Goal: Task Accomplishment & Management: Manage account settings

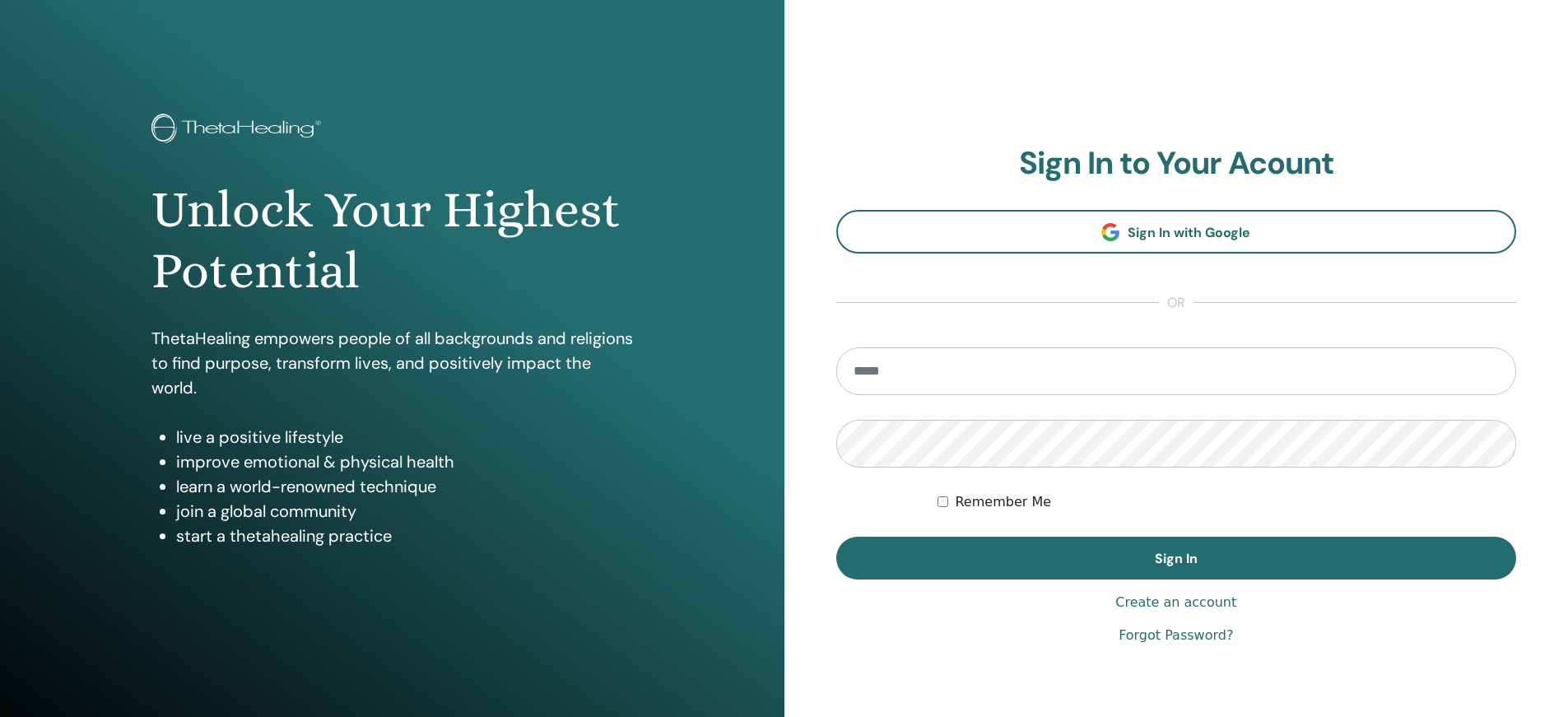
click at [927, 387] on input "email" at bounding box center [1176, 371] width 680 height 48
type input "**********"
click at [1178, 639] on link "Forgot Password?" at bounding box center [1175, 635] width 114 height 20
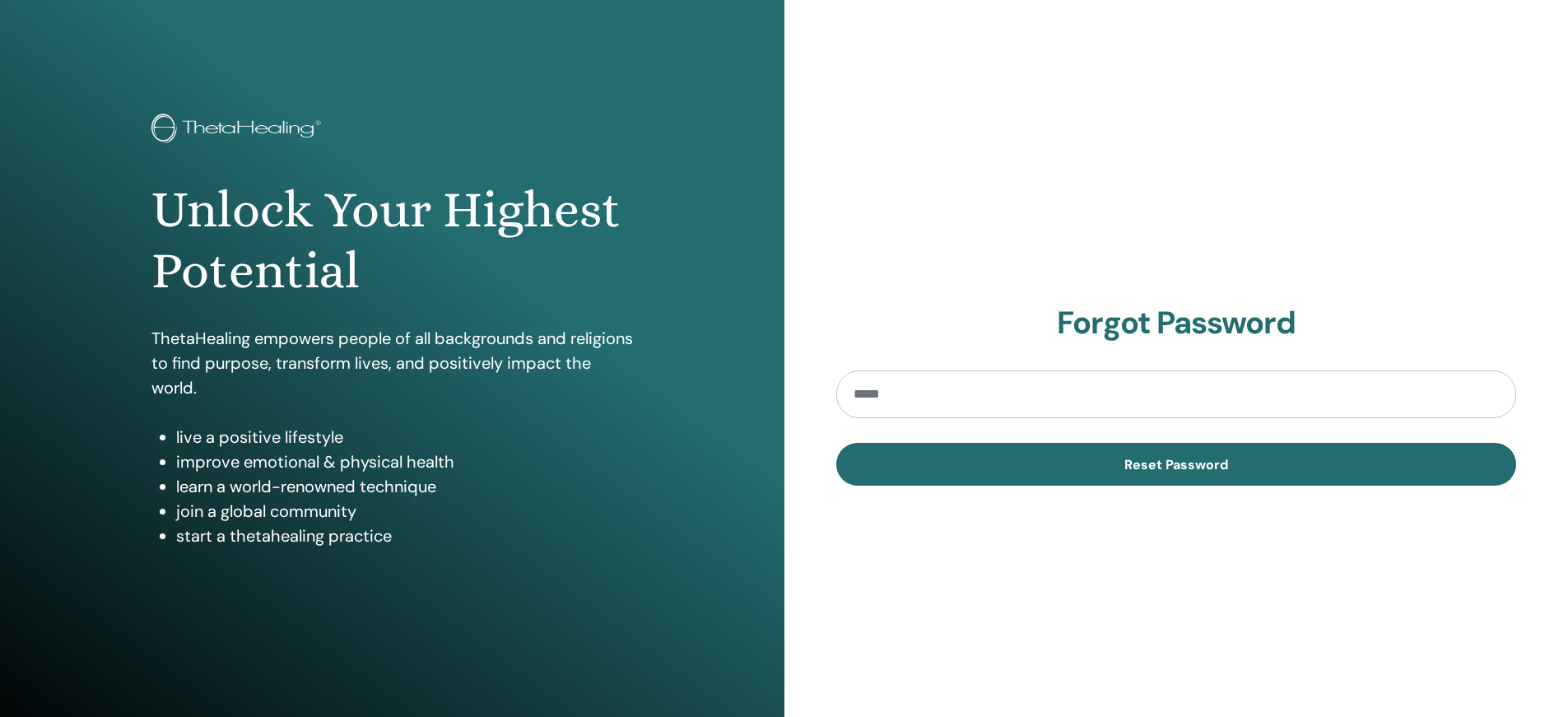
click at [910, 406] on input "email" at bounding box center [1176, 394] width 680 height 48
type input "**********"
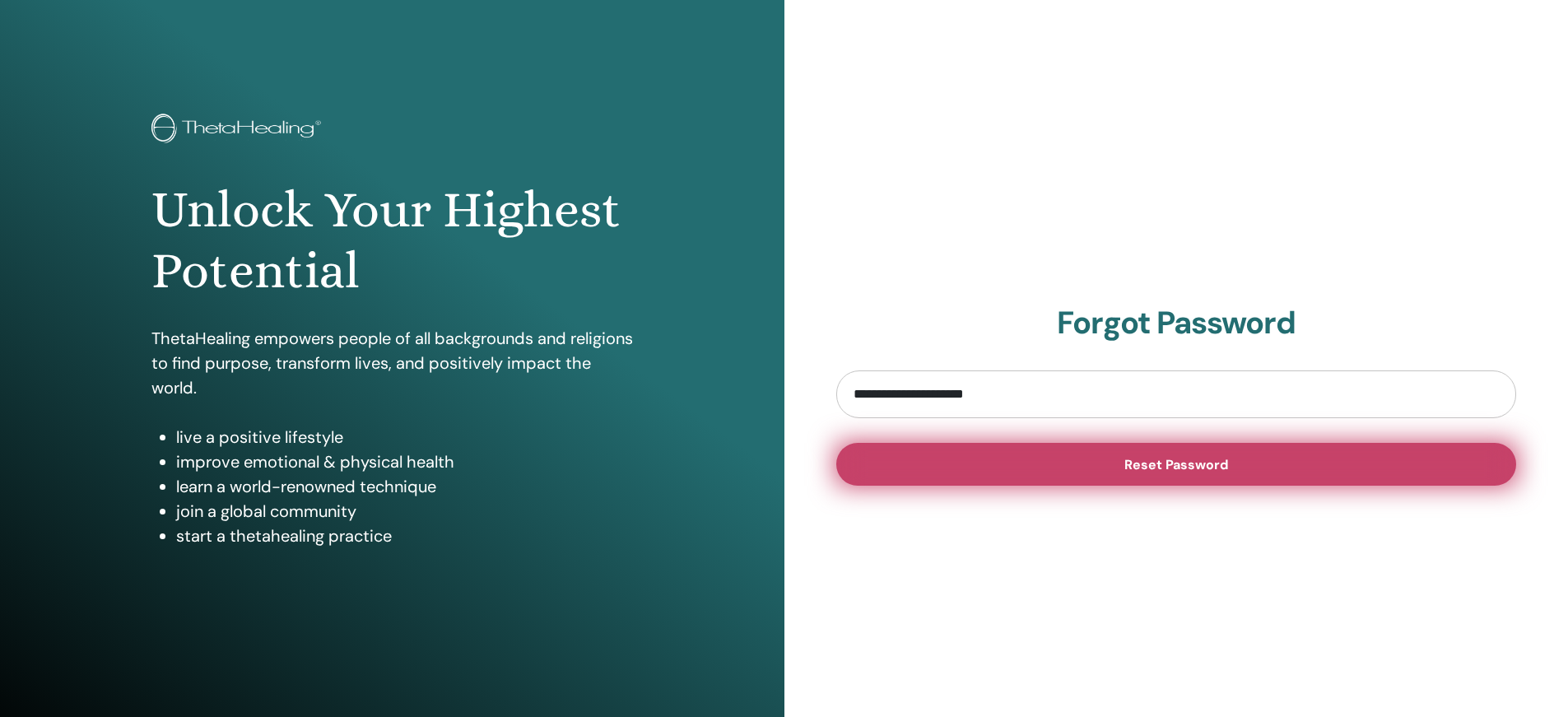
click at [1120, 478] on button "Reset Password" at bounding box center [1176, 464] width 680 height 43
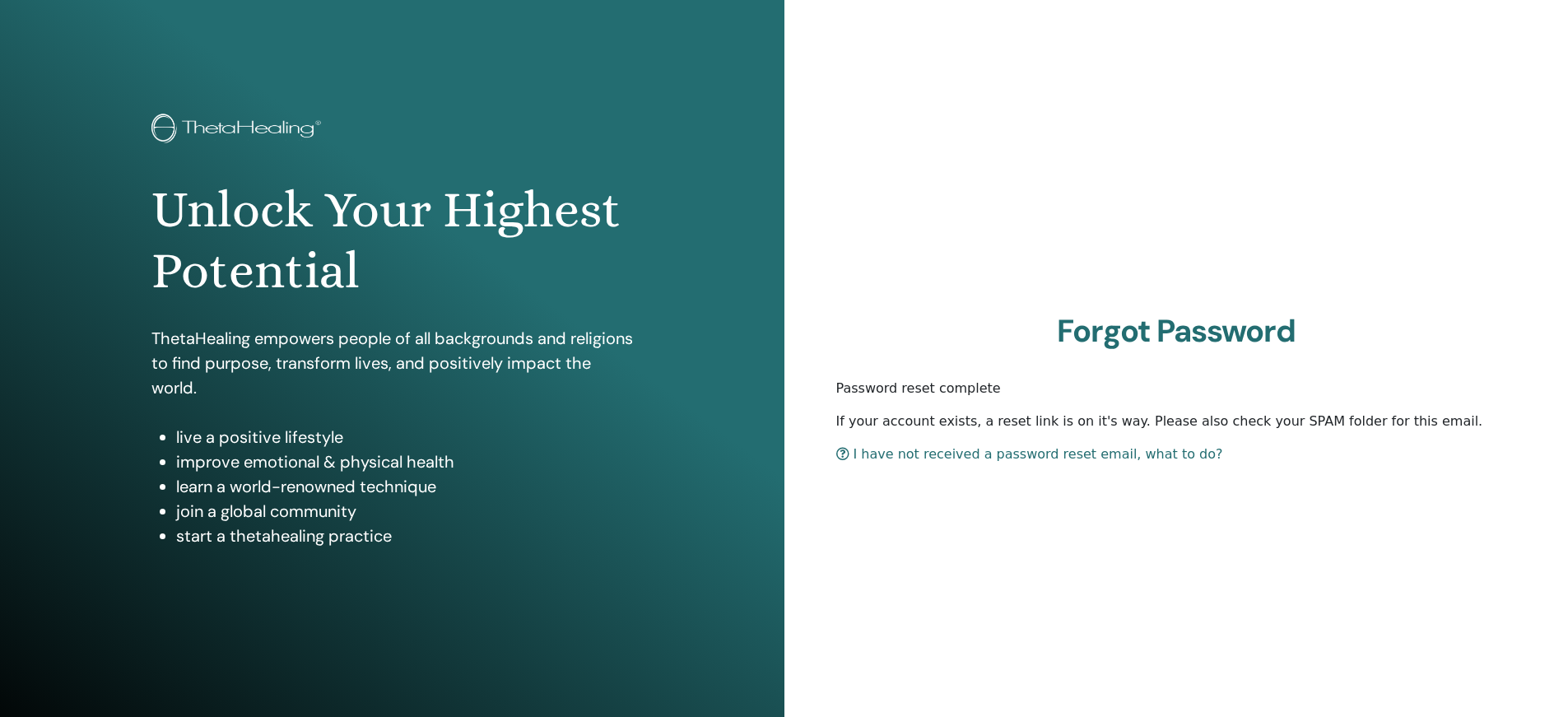
click at [923, 456] on link "I have not received a password reset email, what to do?" at bounding box center [1029, 453] width 387 height 15
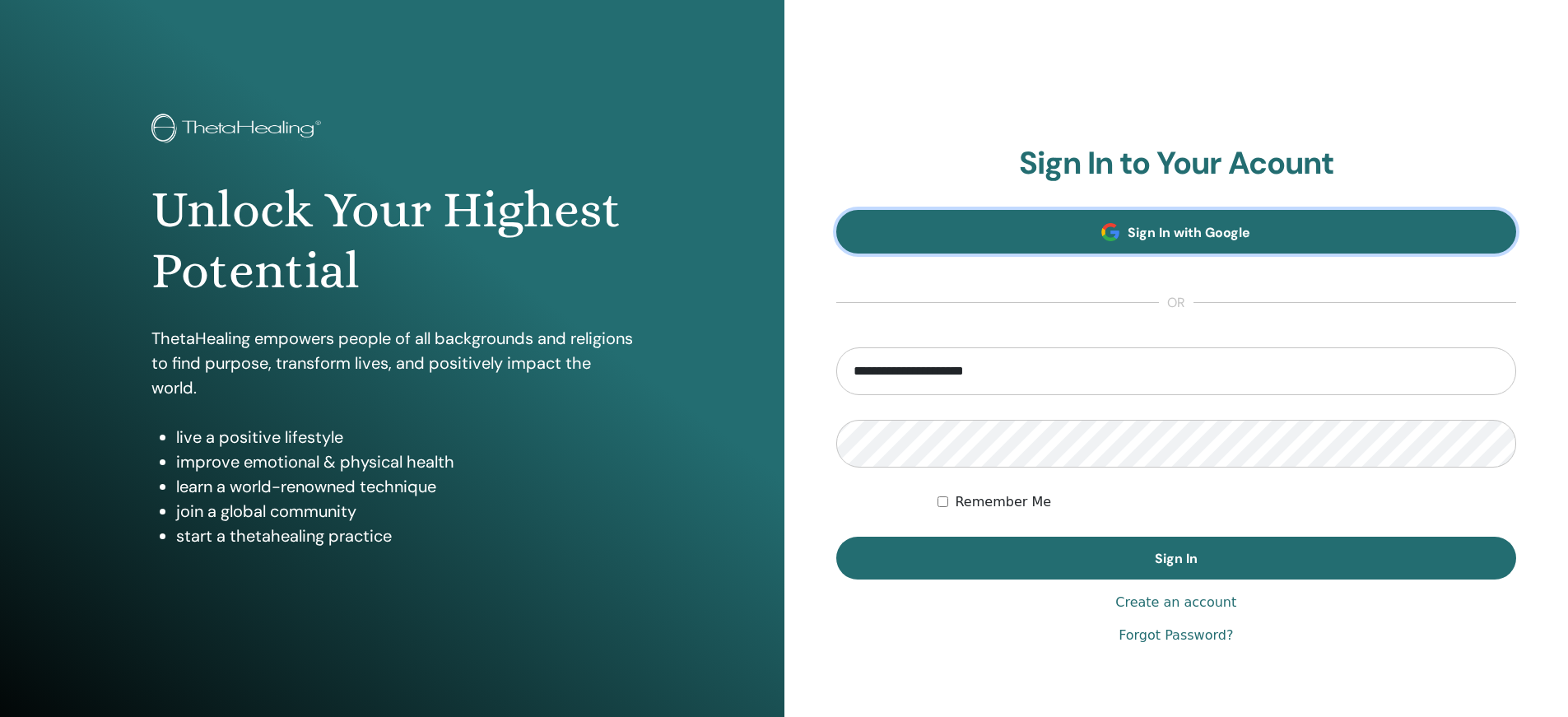
click at [1128, 242] on link "Sign In with Google" at bounding box center [1176, 231] width 680 height 44
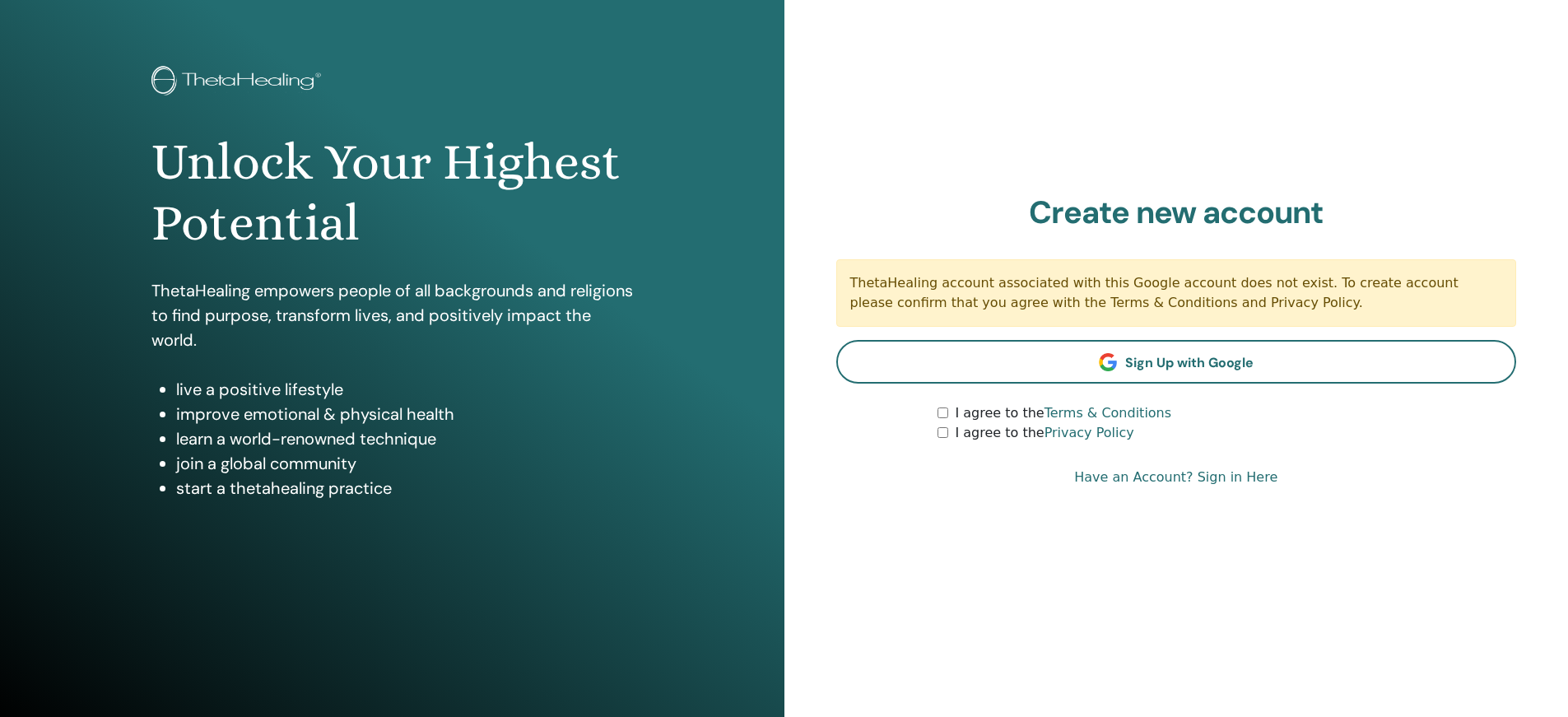
scroll to position [73, 0]
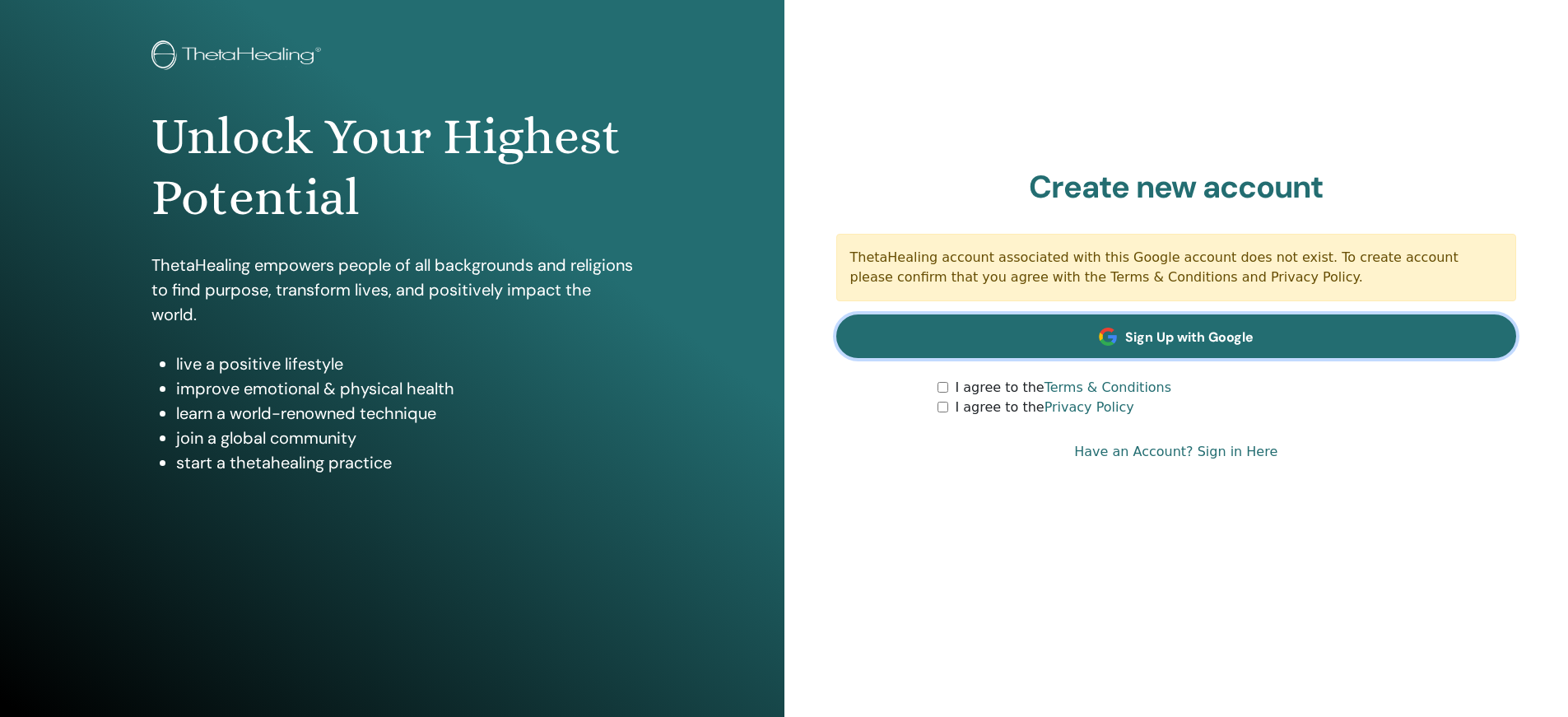
click at [1107, 342] on span at bounding box center [1107, 336] width 18 height 18
click at [1188, 332] on span "Sign Up with Google" at bounding box center [1189, 337] width 128 height 17
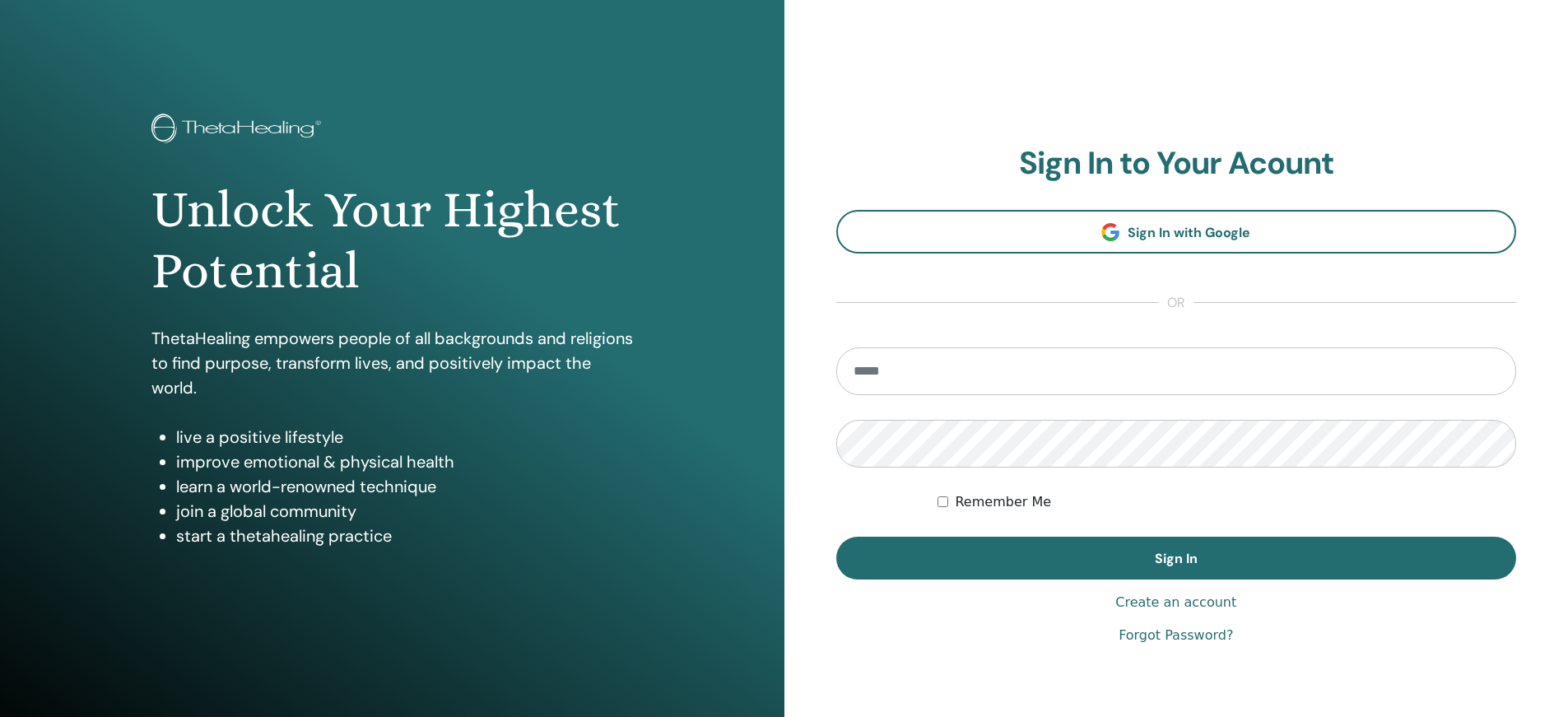
click at [1155, 595] on link "Create an account" at bounding box center [1175, 602] width 121 height 20
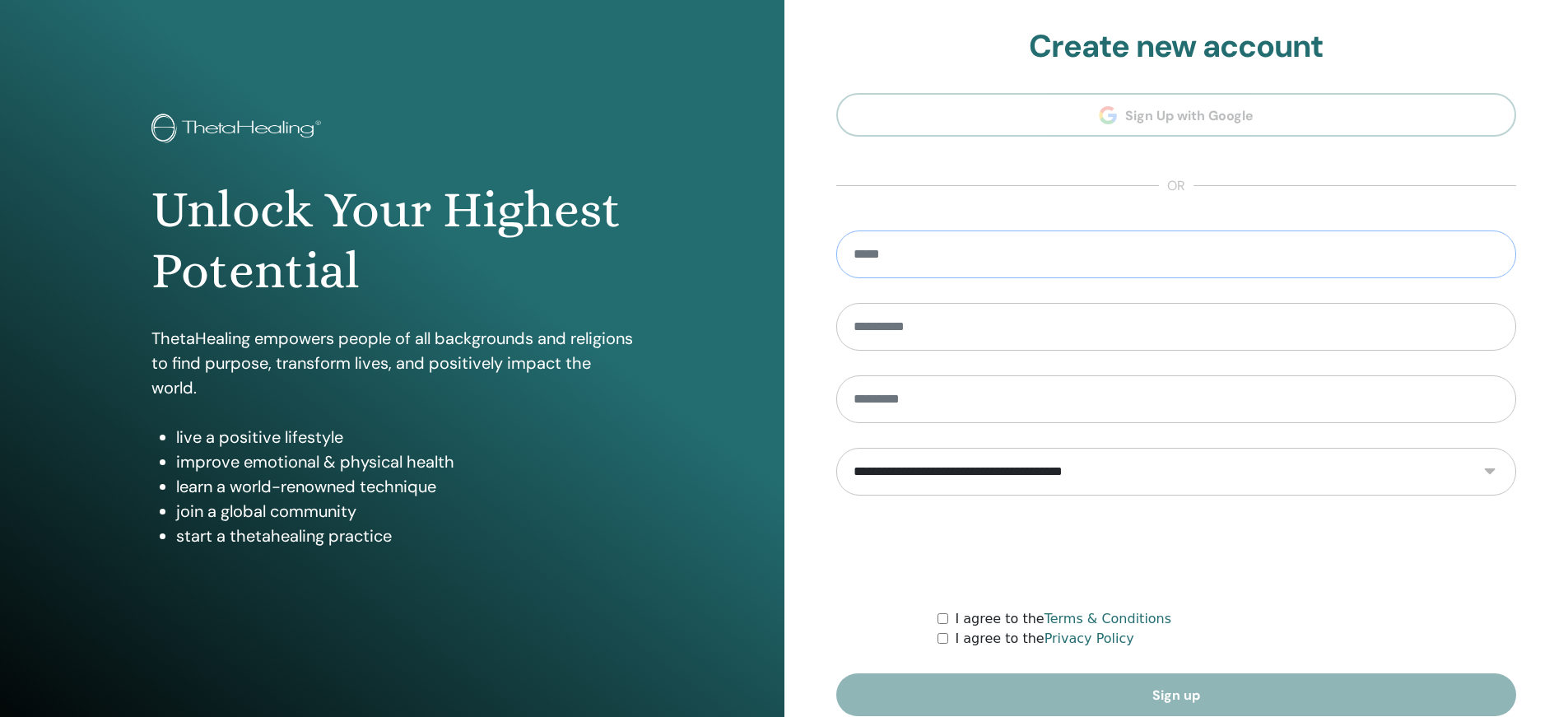
click at [955, 265] on input "email" at bounding box center [1176, 254] width 680 height 48
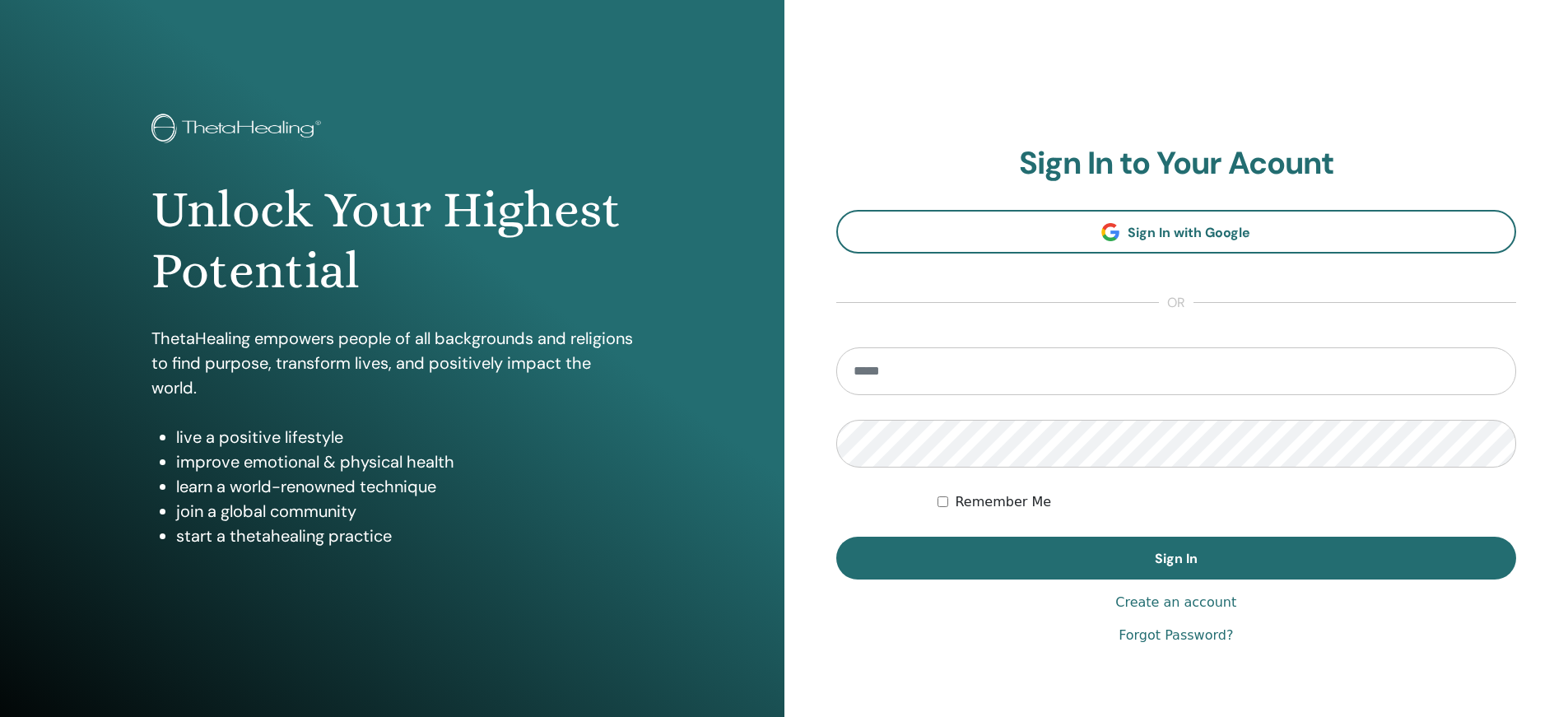
click at [990, 360] on input "email" at bounding box center [1176, 371] width 680 height 48
type input "**********"
click at [949, 505] on div "Remember Me" at bounding box center [1227, 501] width 579 height 20
click at [1159, 632] on link "Forgot Password?" at bounding box center [1175, 635] width 114 height 20
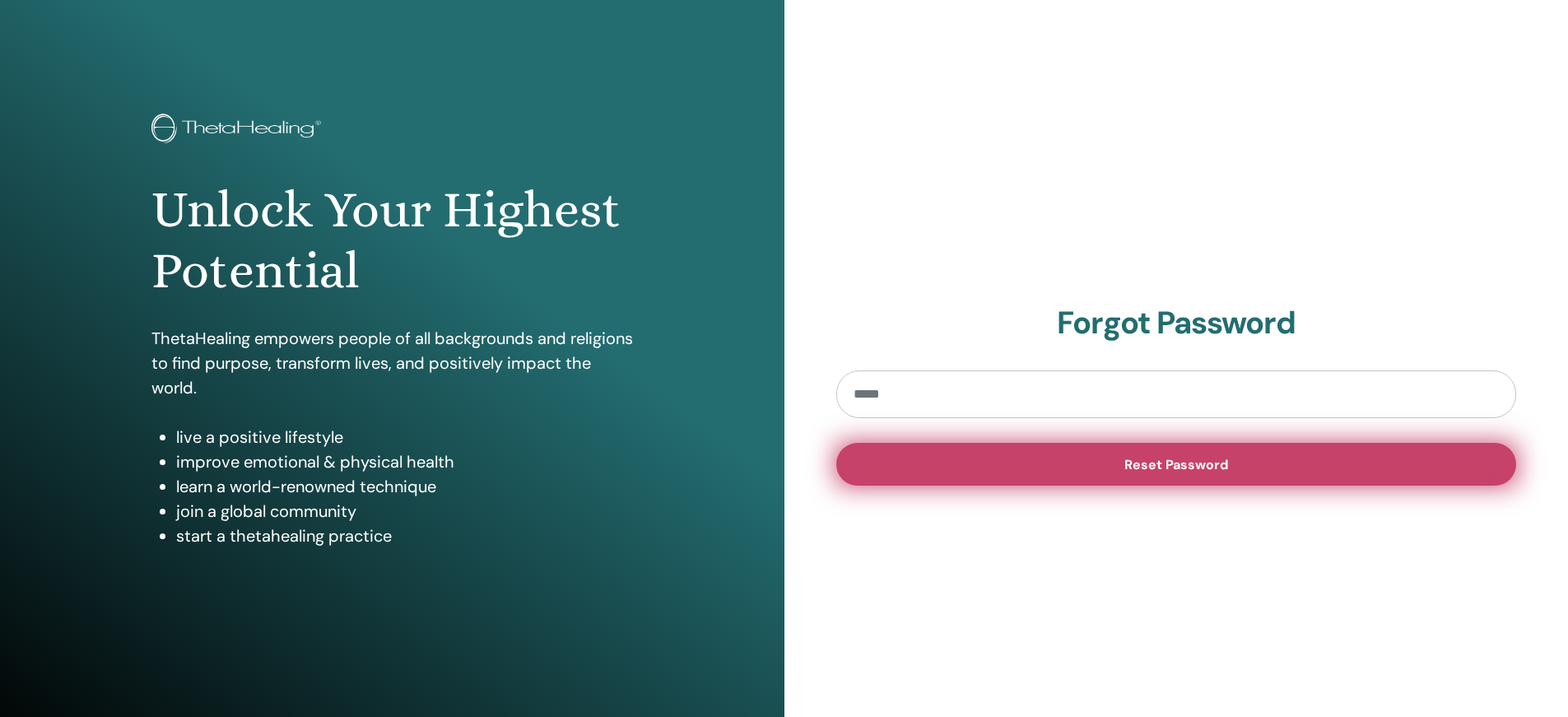
click at [1126, 469] on span "Reset Password" at bounding box center [1176, 465] width 104 height 17
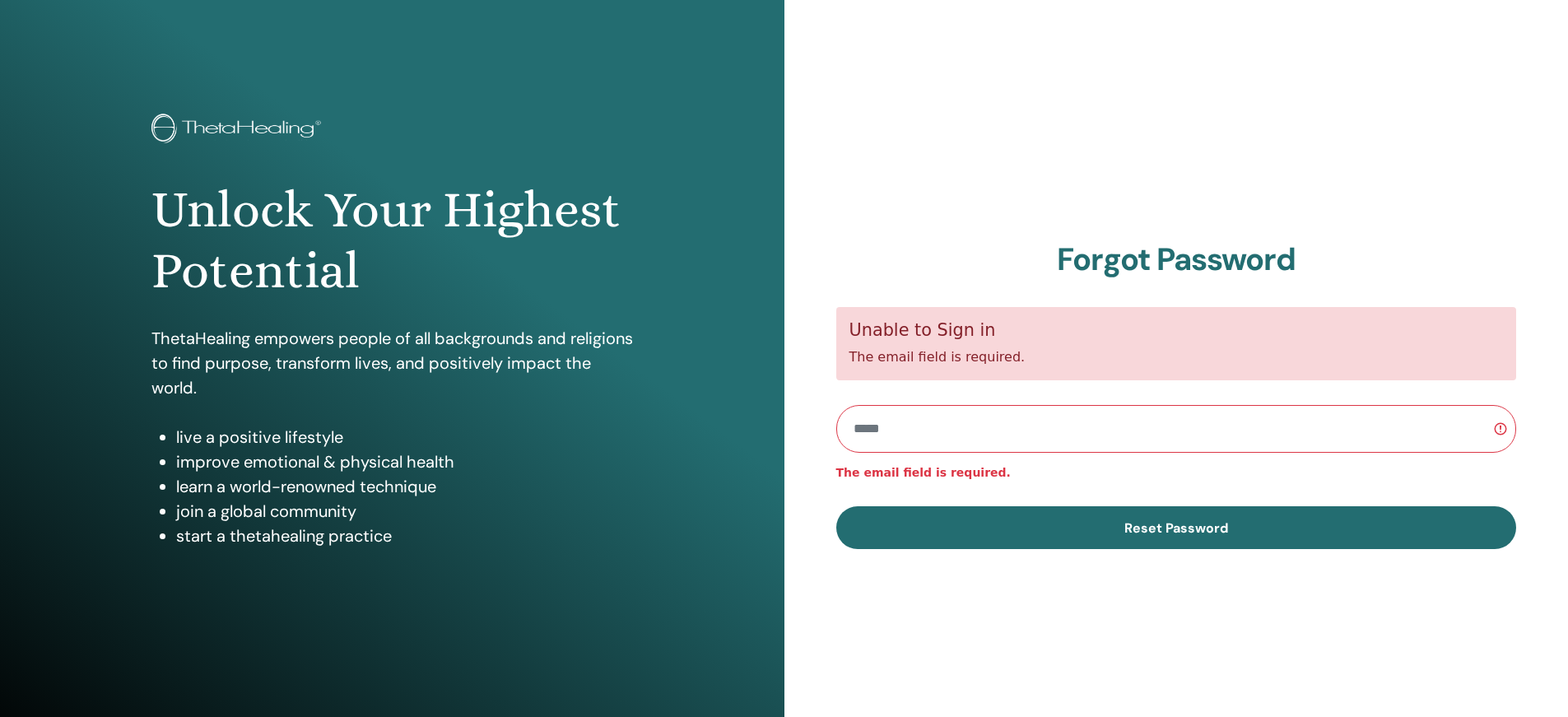
click at [1020, 425] on input "email" at bounding box center [1176, 428] width 680 height 48
type input "**********"
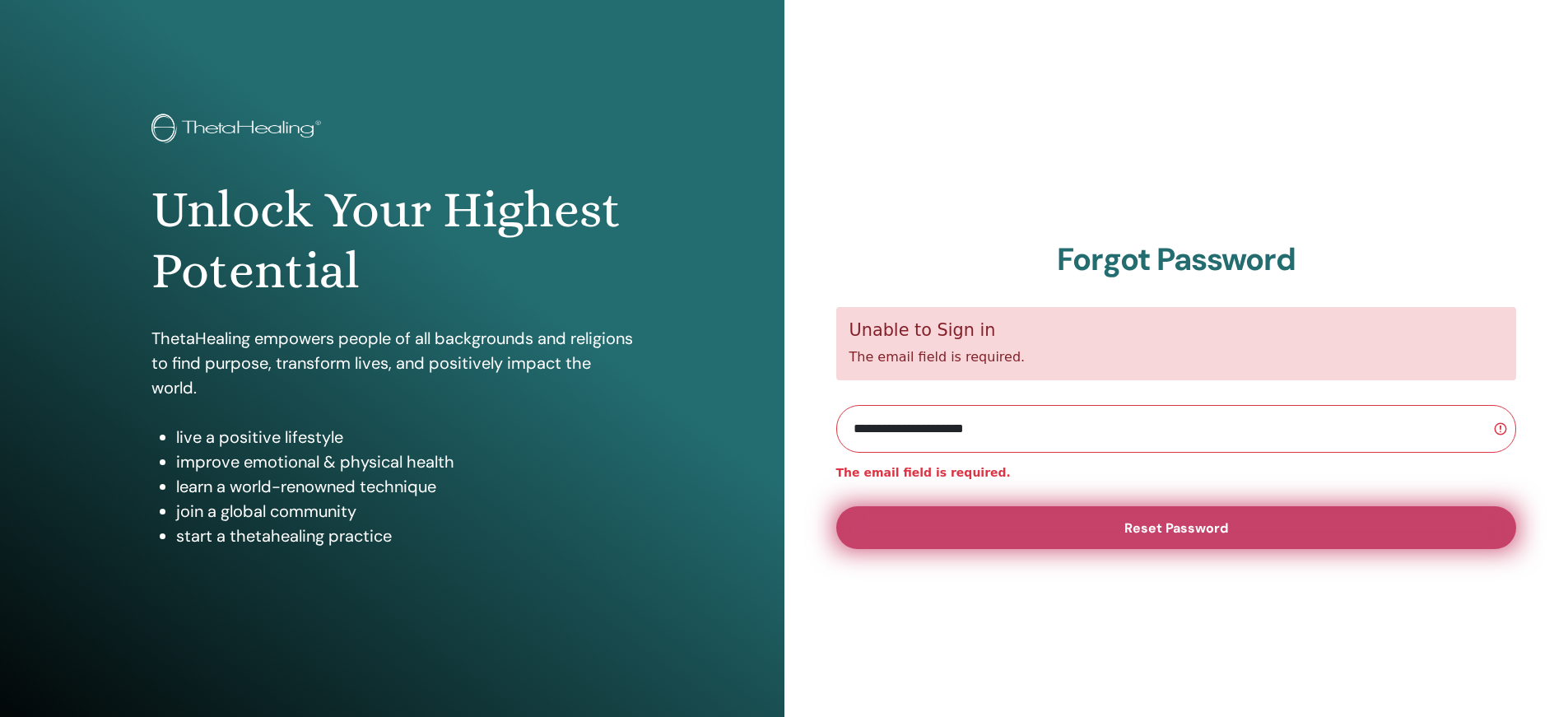
click at [1140, 516] on button "Reset Password" at bounding box center [1176, 527] width 680 height 43
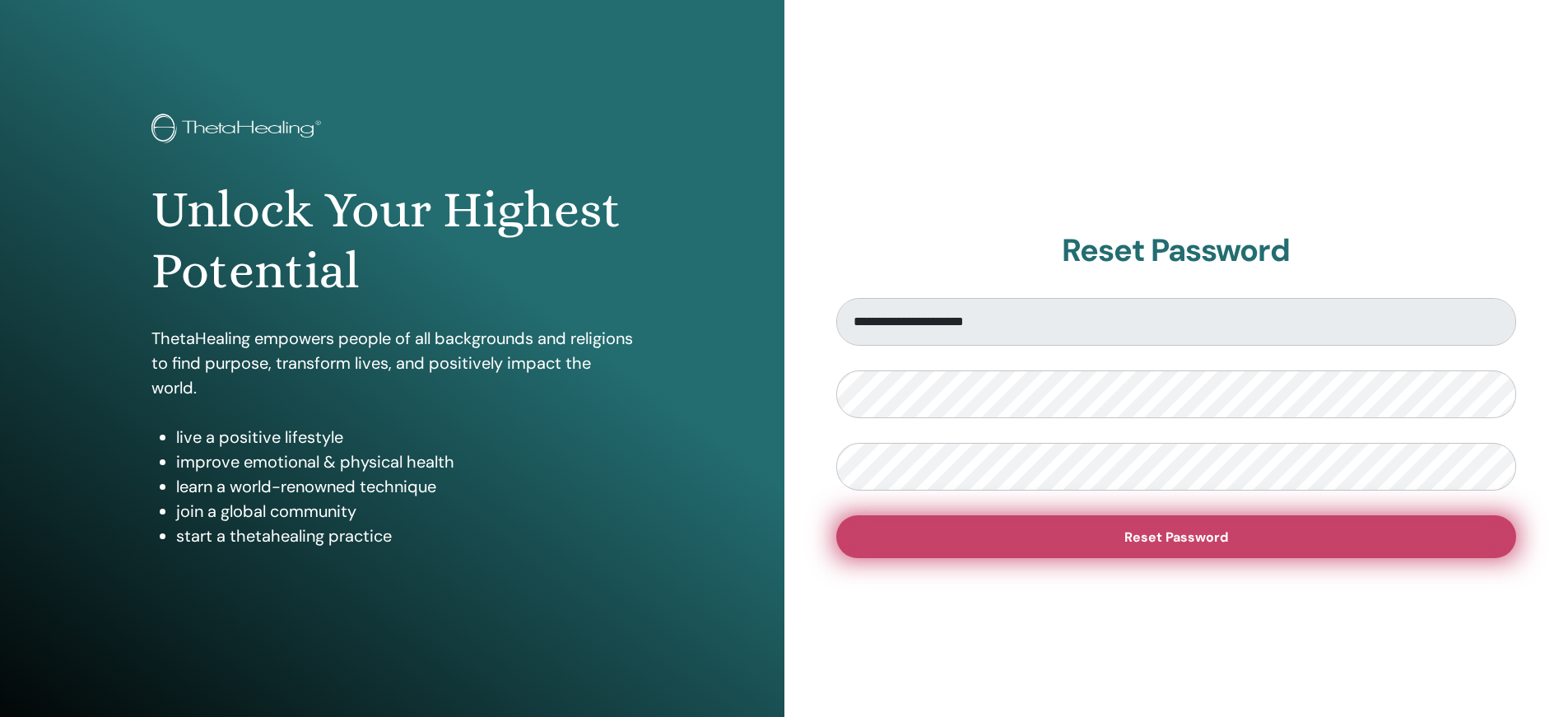
click at [1133, 543] on span "Reset Password" at bounding box center [1176, 537] width 104 height 17
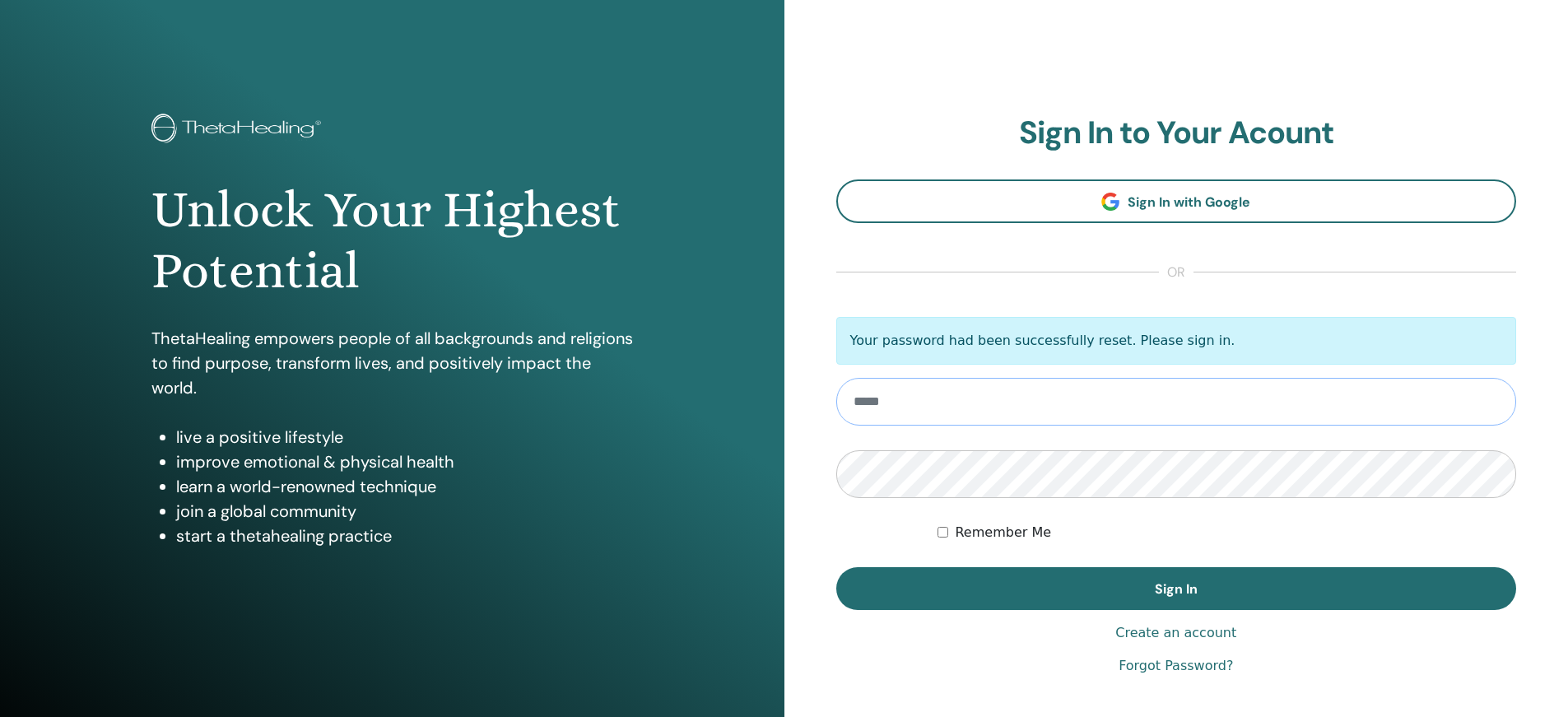
type input "**********"
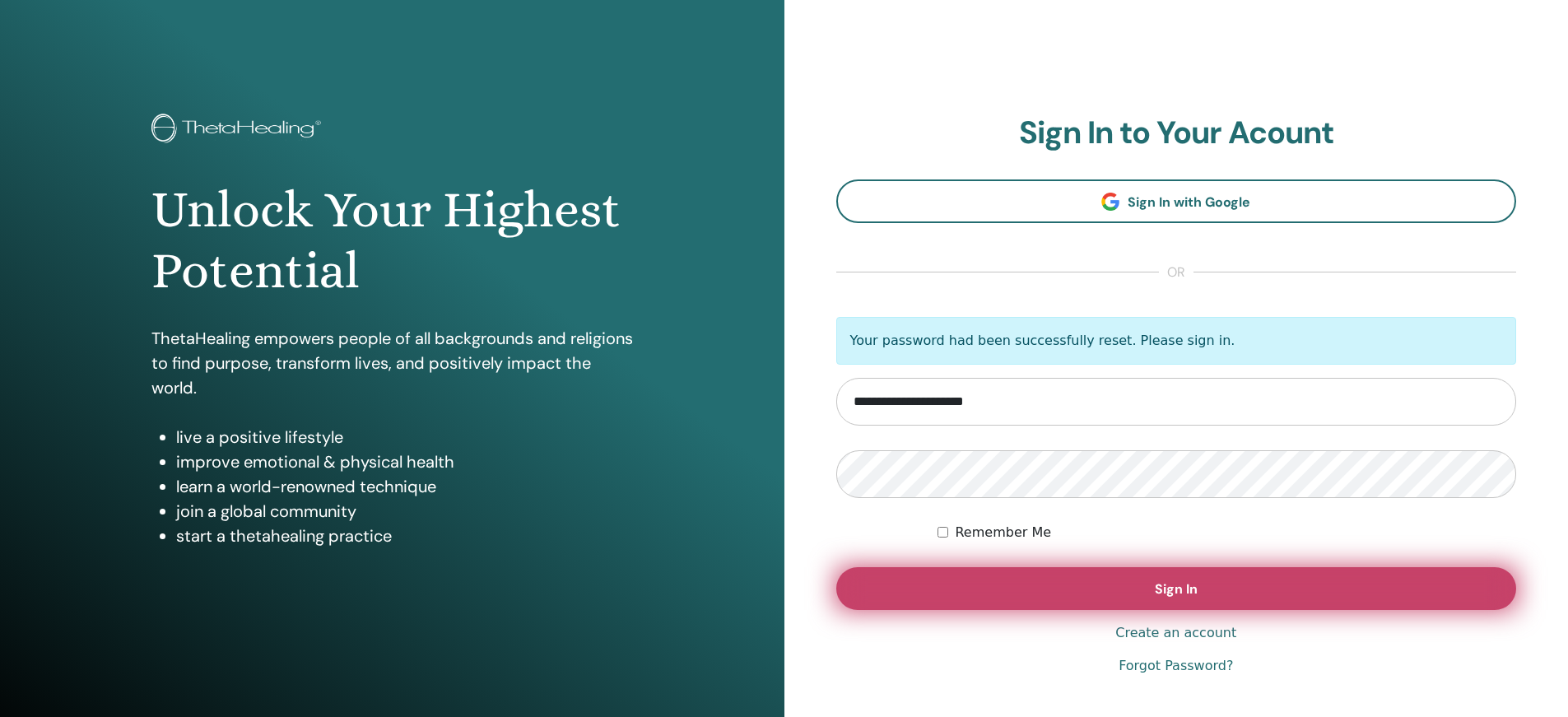
click at [962, 576] on button "Sign In" at bounding box center [1176, 588] width 680 height 43
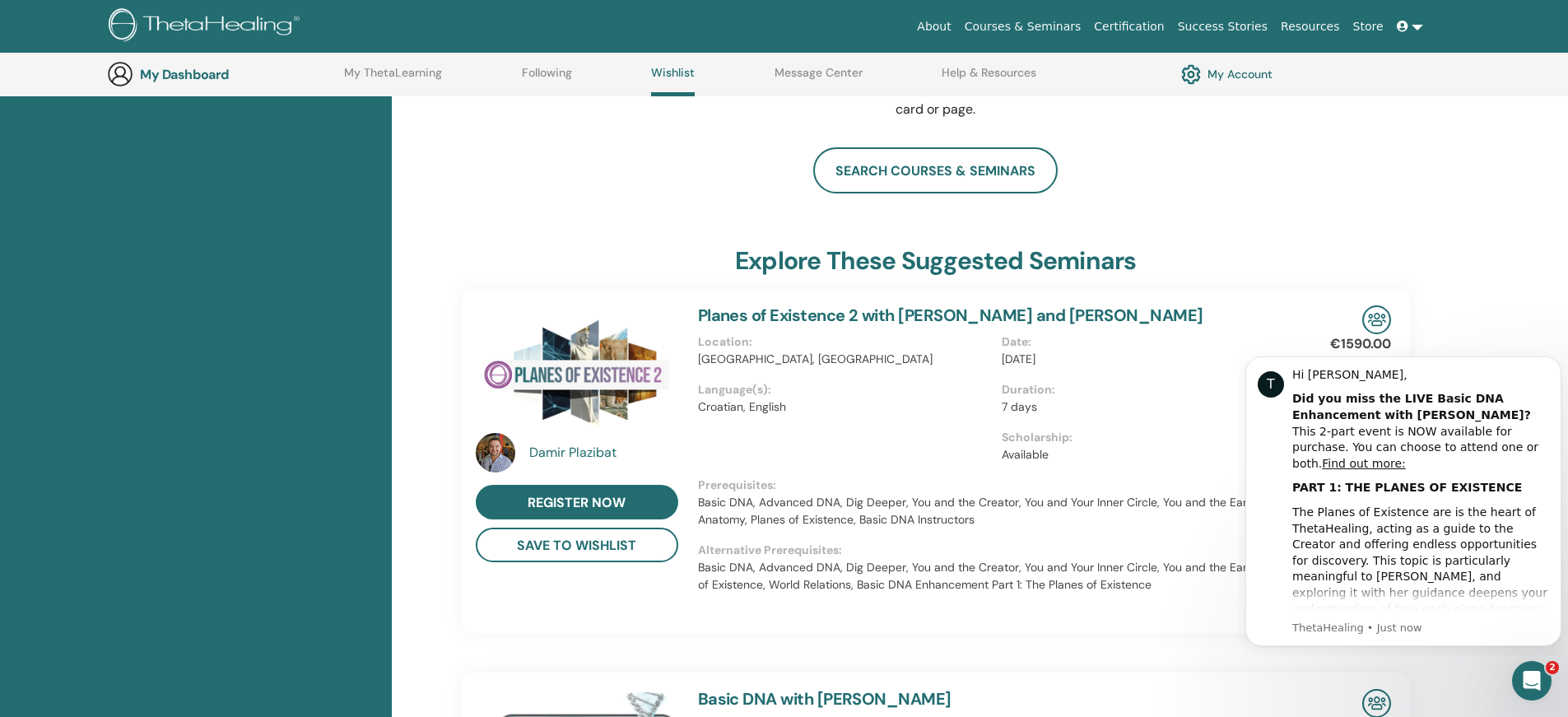
scroll to position [290, 0]
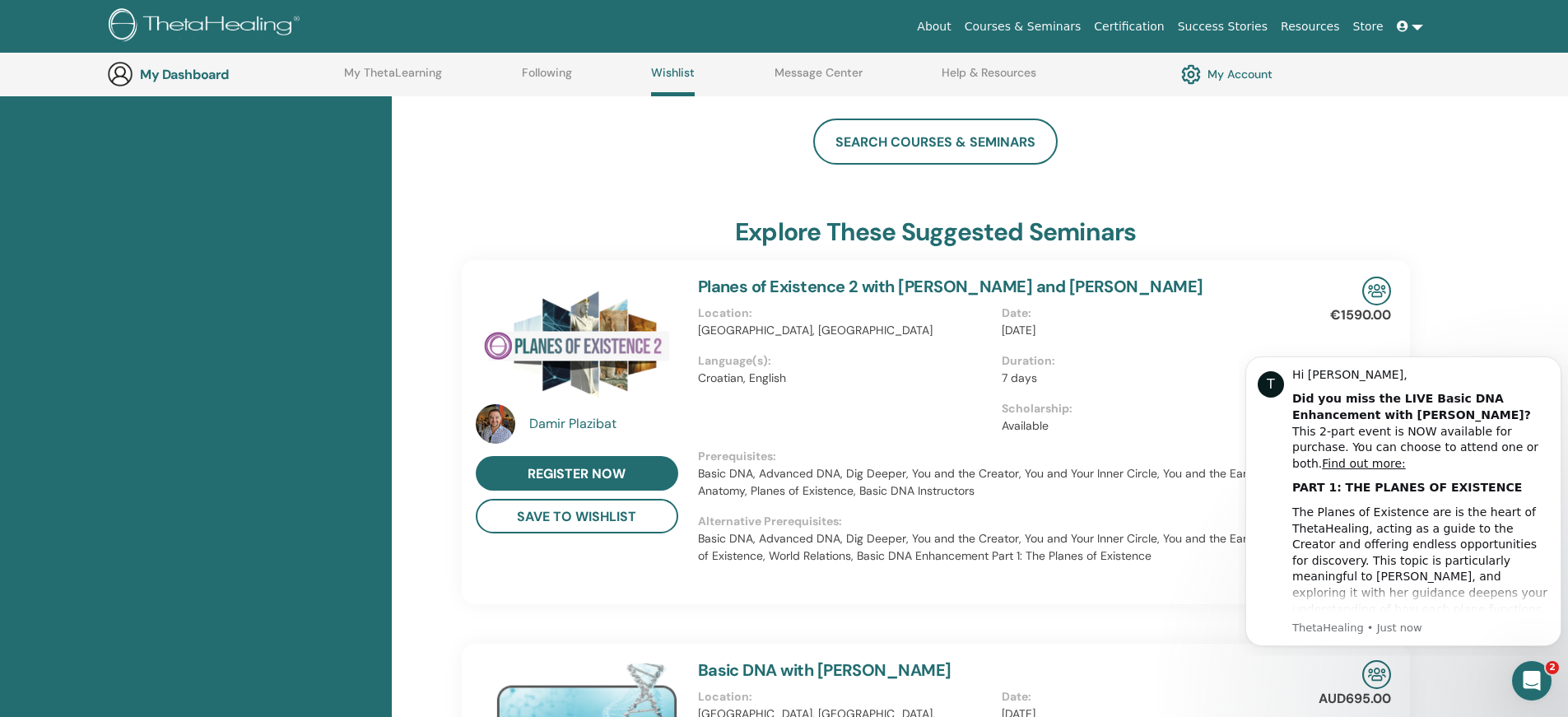
click at [1498, 247] on div "You haven’t saved anything to your Wishlist. To save a course or seminar, click…" at bounding box center [979, 729] width 1176 height 1590
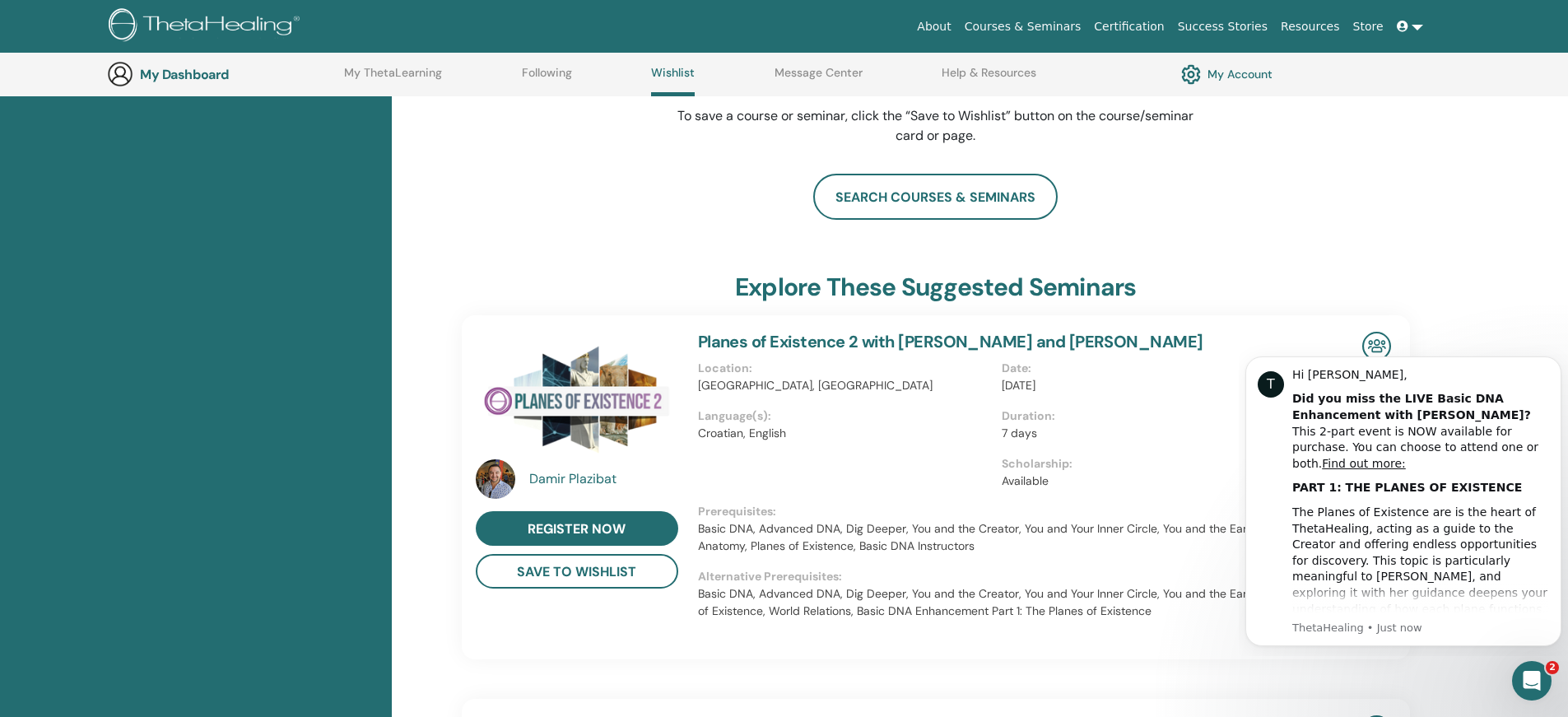
scroll to position [0, 0]
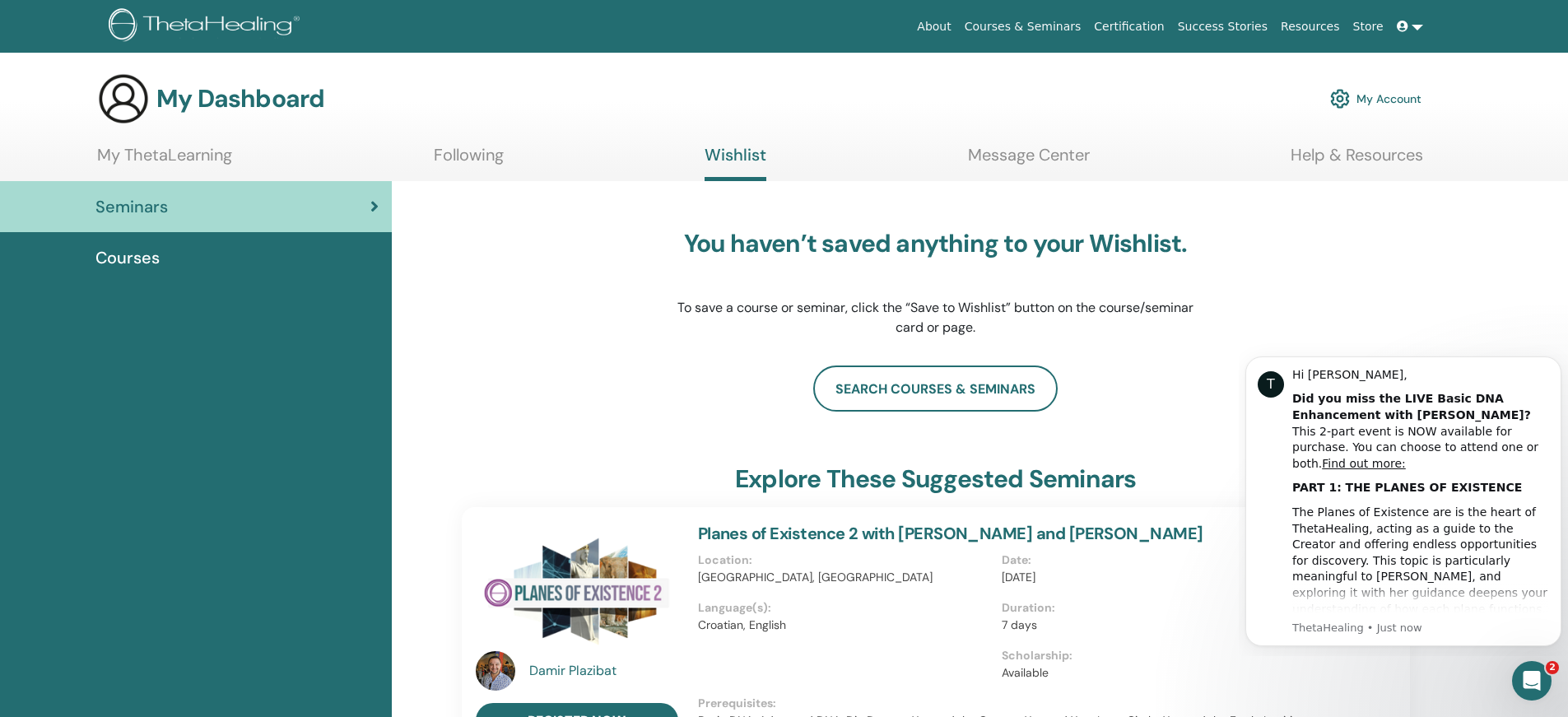
click at [131, 258] on span "Courses" at bounding box center [127, 258] width 64 height 25
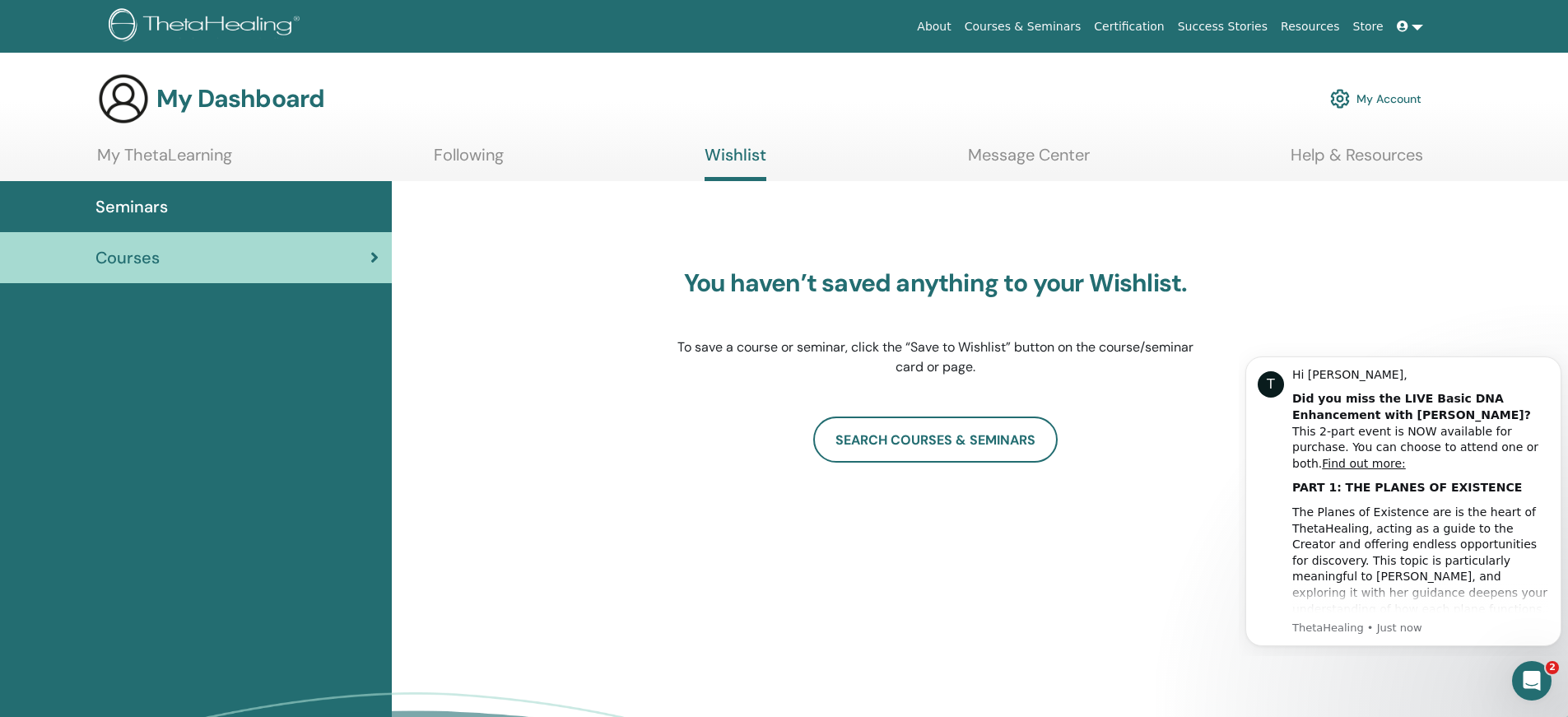
click at [131, 258] on span "Courses" at bounding box center [127, 258] width 64 height 25
click at [881, 434] on link "SEARCH COURSES & SEMINARS" at bounding box center [936, 440] width 245 height 46
